Goal: Information Seeking & Learning: Check status

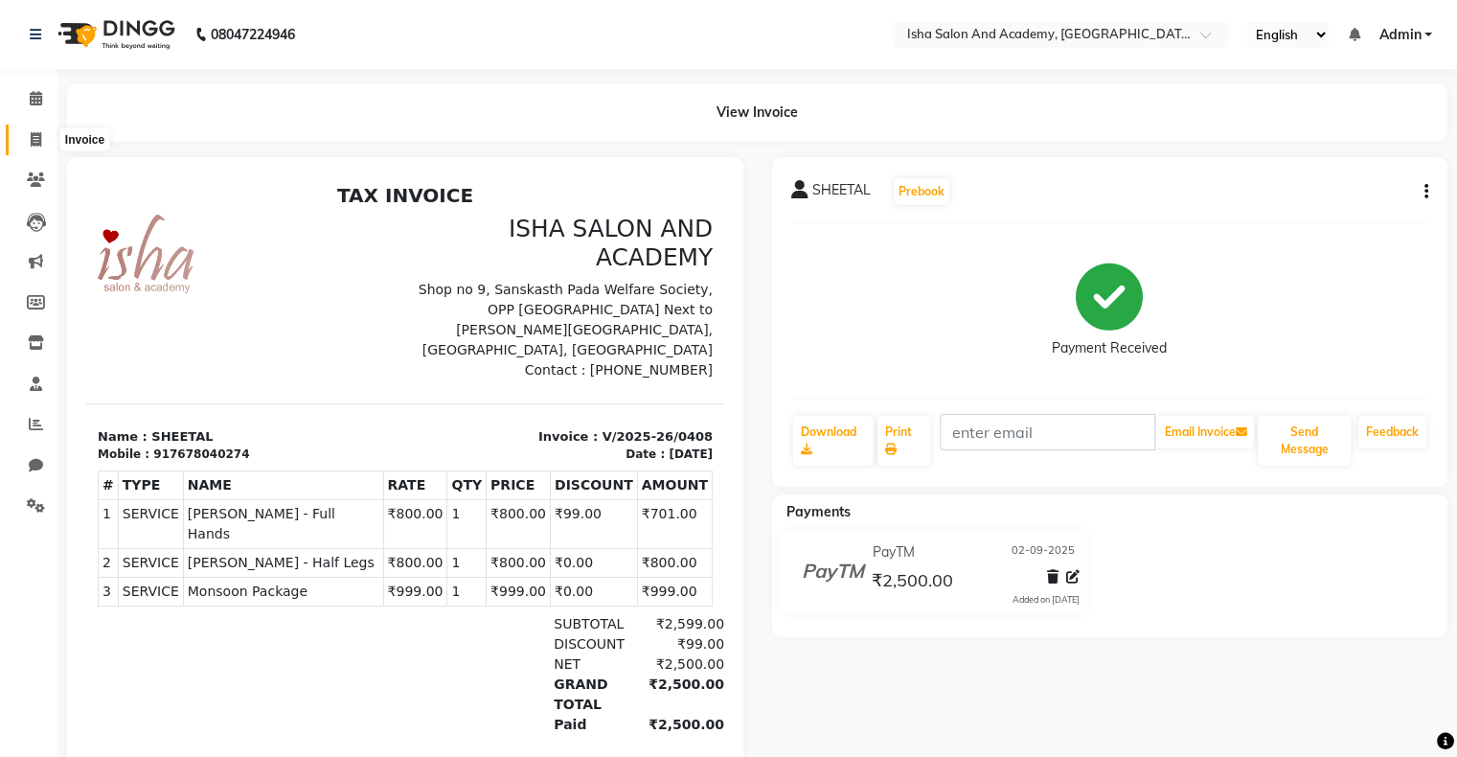
click at [36, 136] on icon at bounding box center [36, 139] width 11 height 14
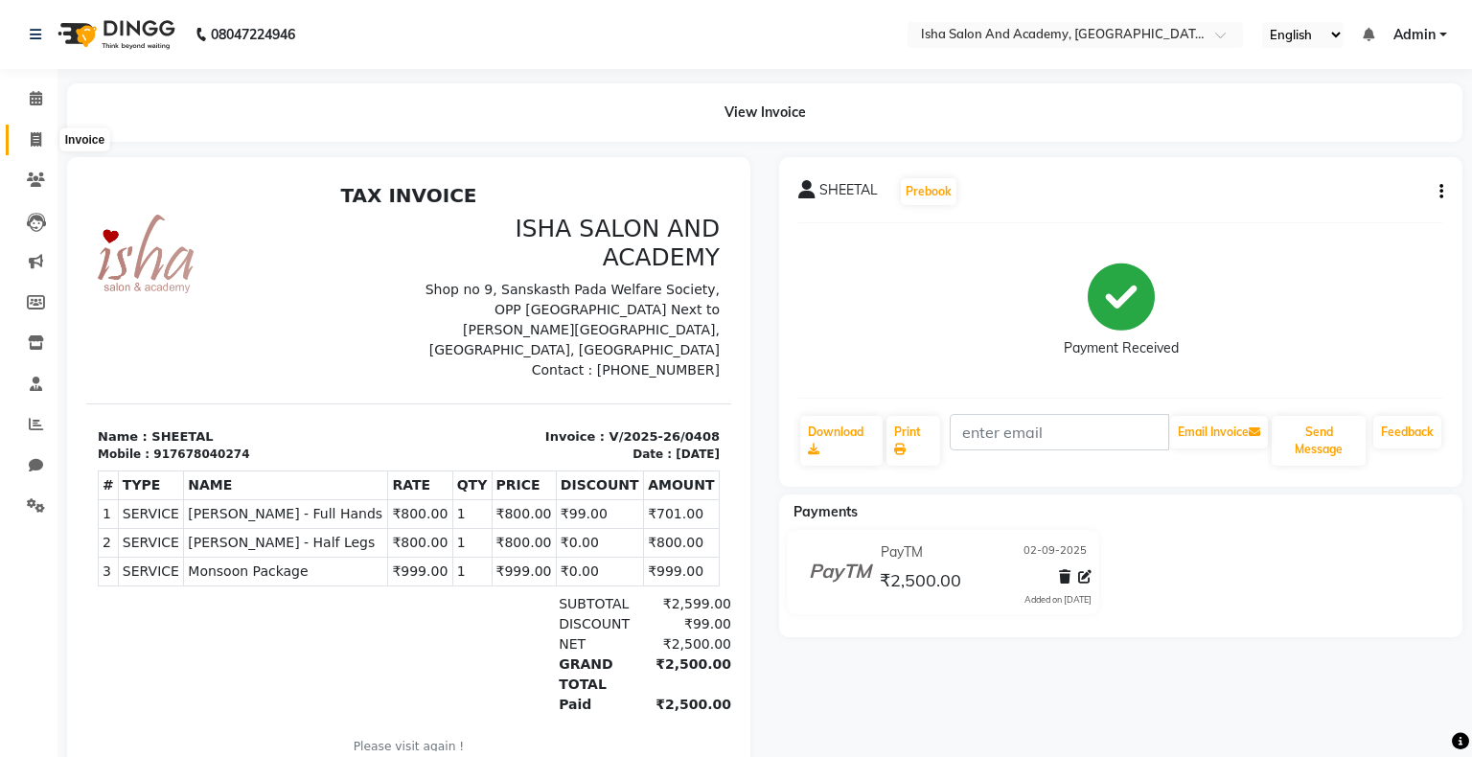
select select "service"
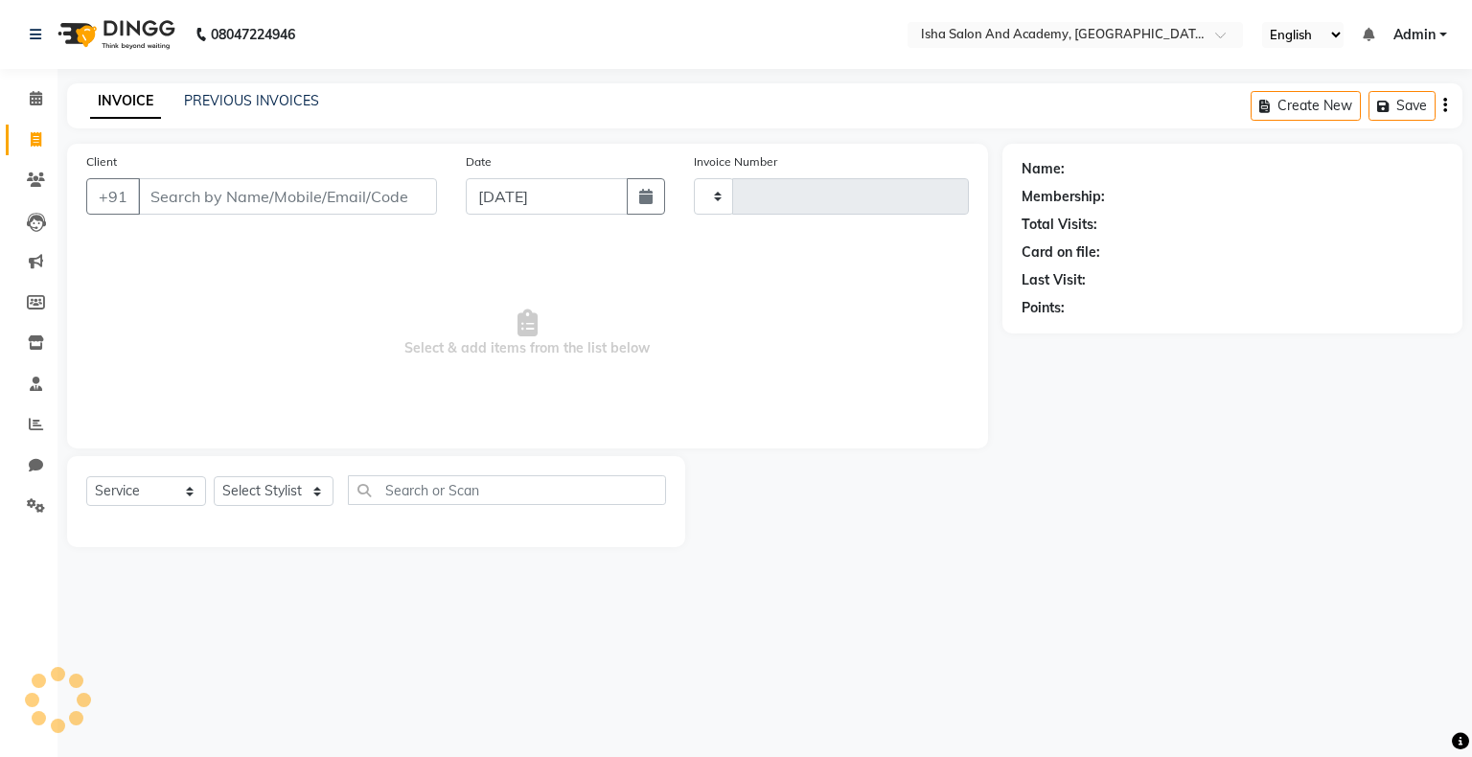
type input "0409"
select select "8203"
click at [29, 431] on icon at bounding box center [36, 424] width 14 height 14
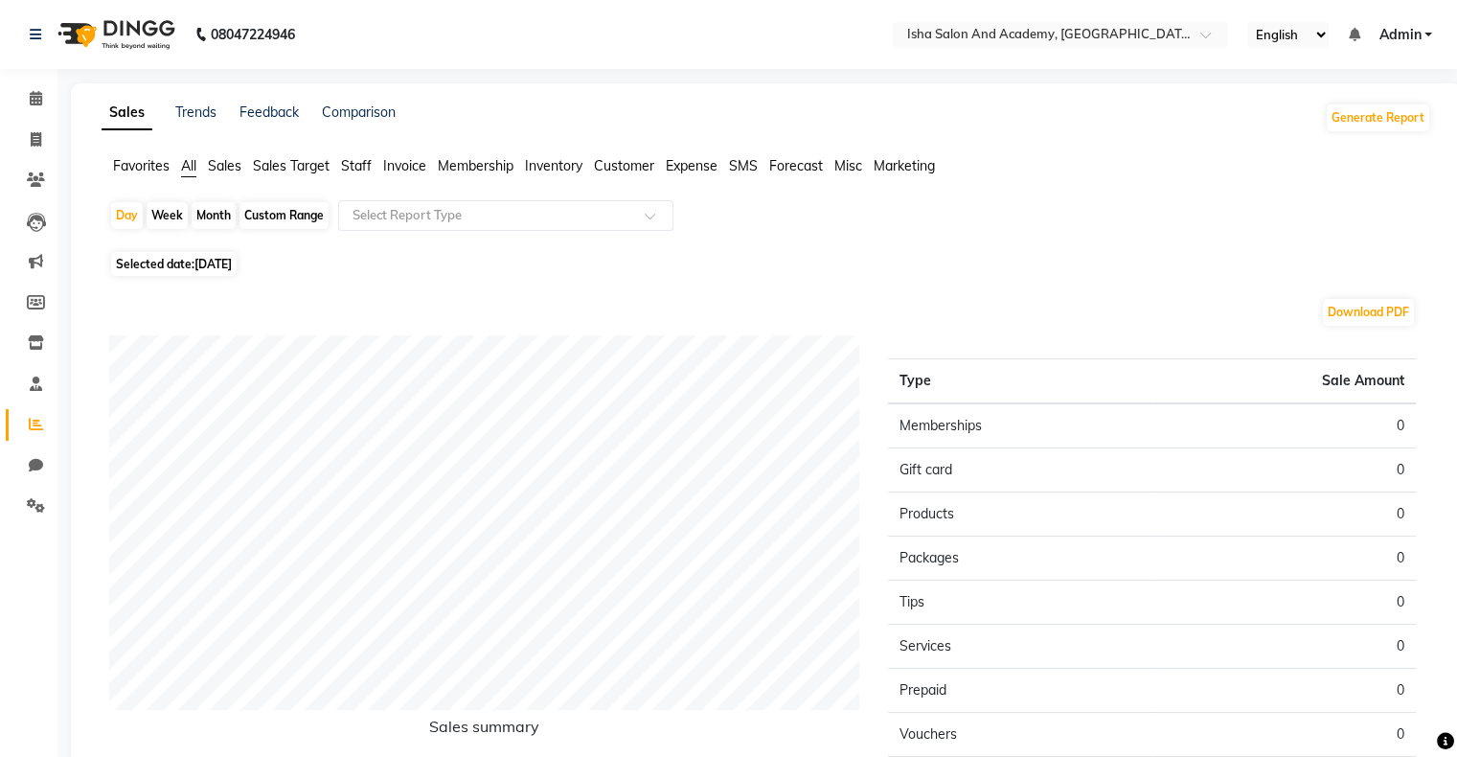
click at [230, 167] on span "Sales" at bounding box center [225, 165] width 34 height 17
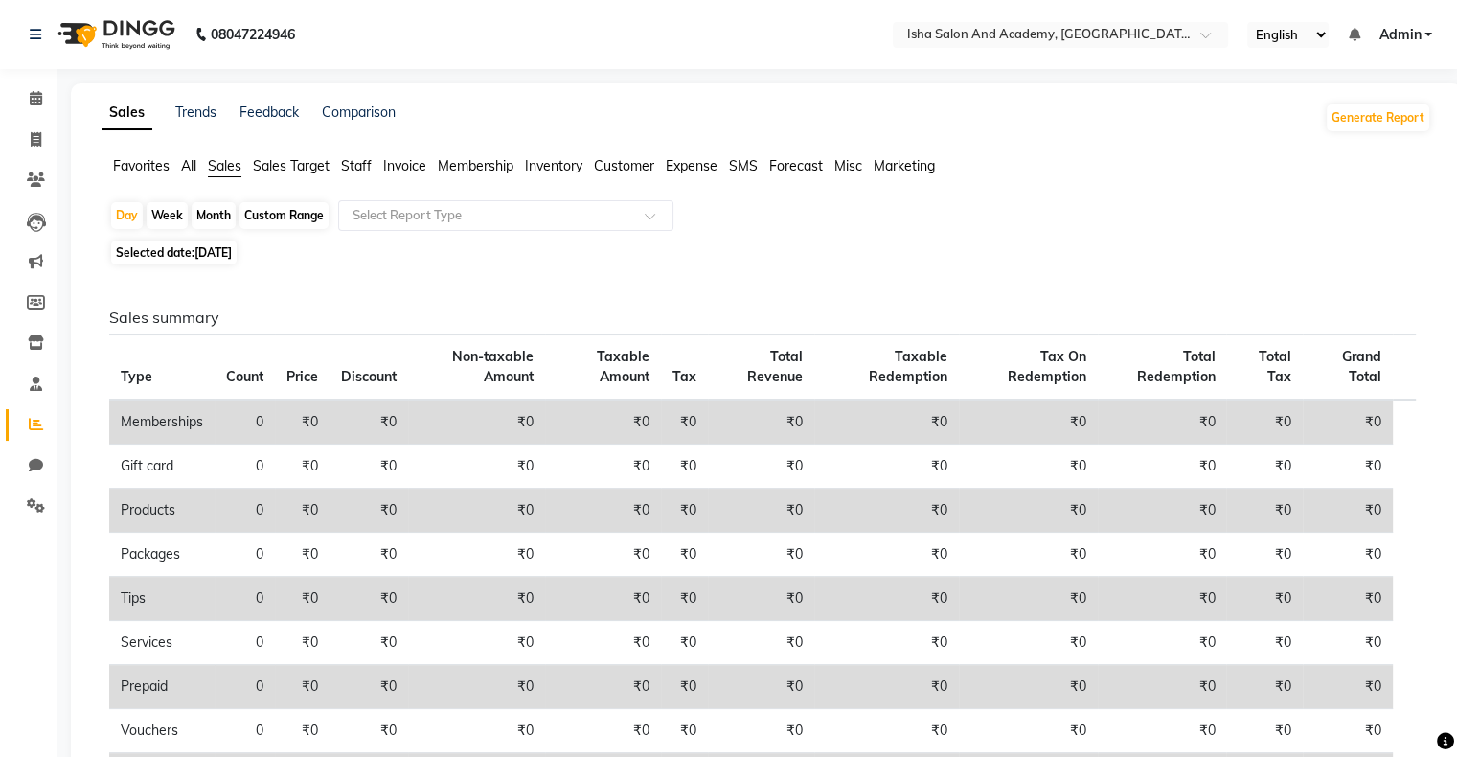
click at [184, 171] on span "All" at bounding box center [188, 165] width 15 height 17
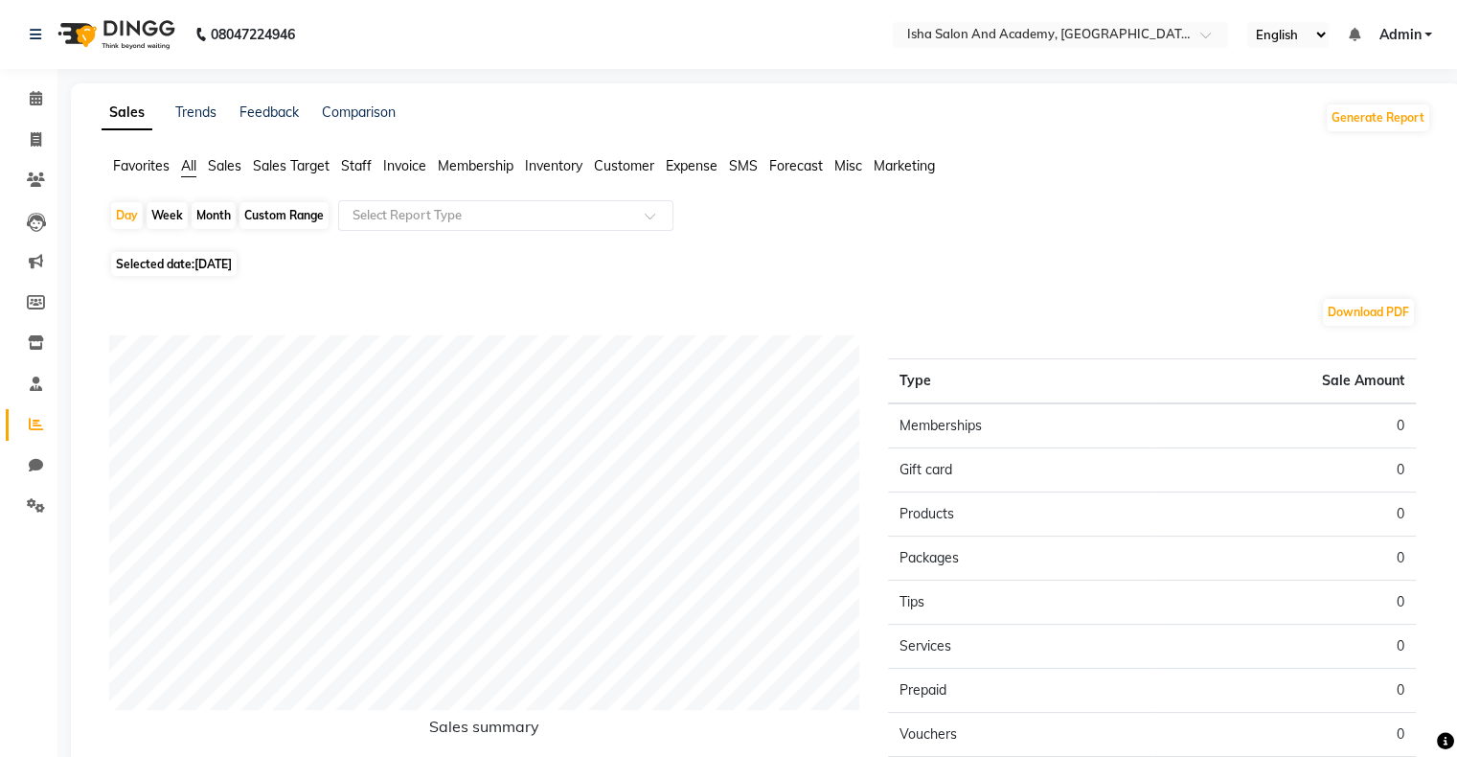
click at [222, 213] on div "Month" at bounding box center [214, 215] width 44 height 27
select select "9"
select select "2025"
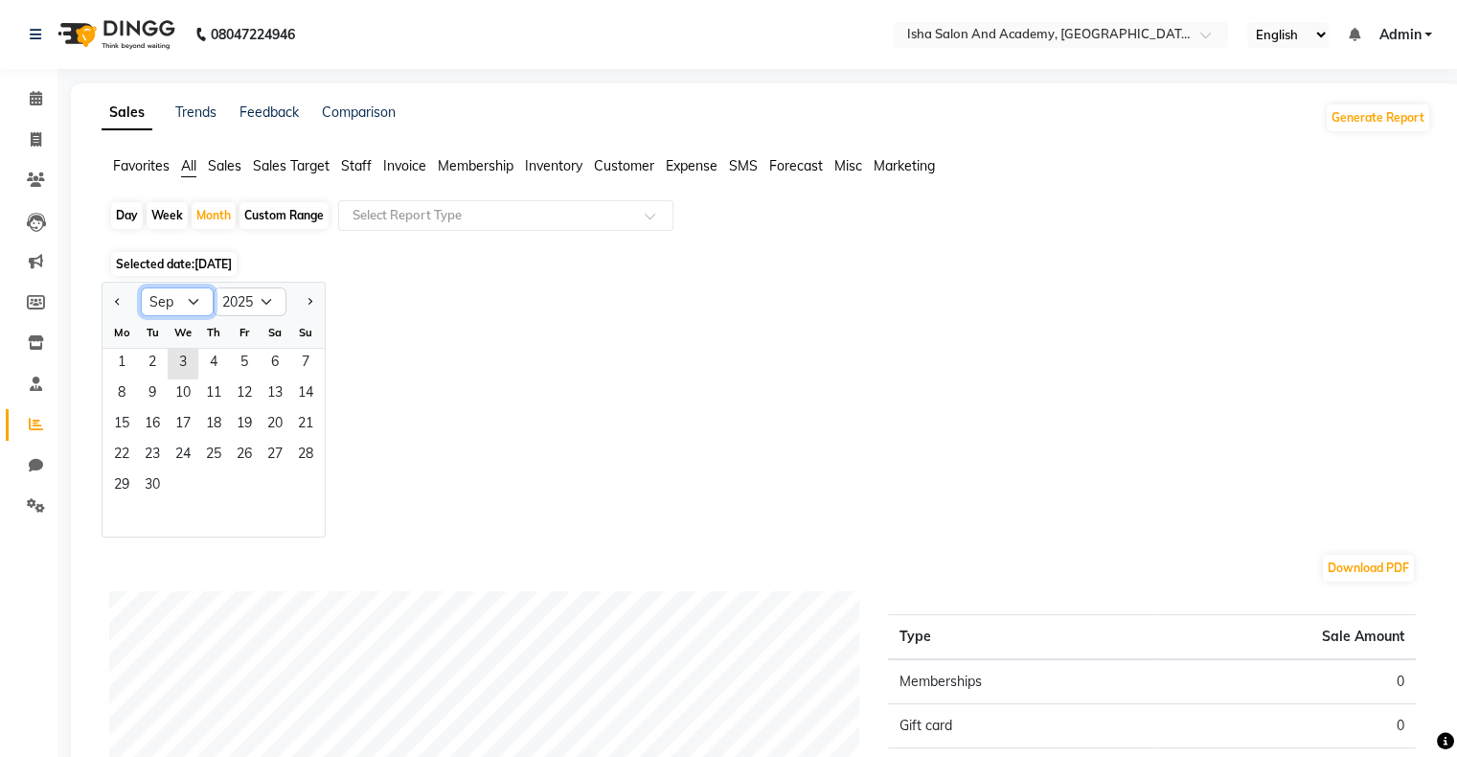
click at [190, 305] on select "Jan Feb Mar Apr May Jun [DATE] Aug Sep Oct Nov Dec" at bounding box center [177, 301] width 73 height 29
select select "8"
click at [141, 287] on select "Jan Feb Mar Apr May Jun [DATE] Aug Sep Oct Nov Dec" at bounding box center [177, 301] width 73 height 29
click at [243, 366] on span "1" at bounding box center [244, 364] width 31 height 31
